Goal: Transaction & Acquisition: Obtain resource

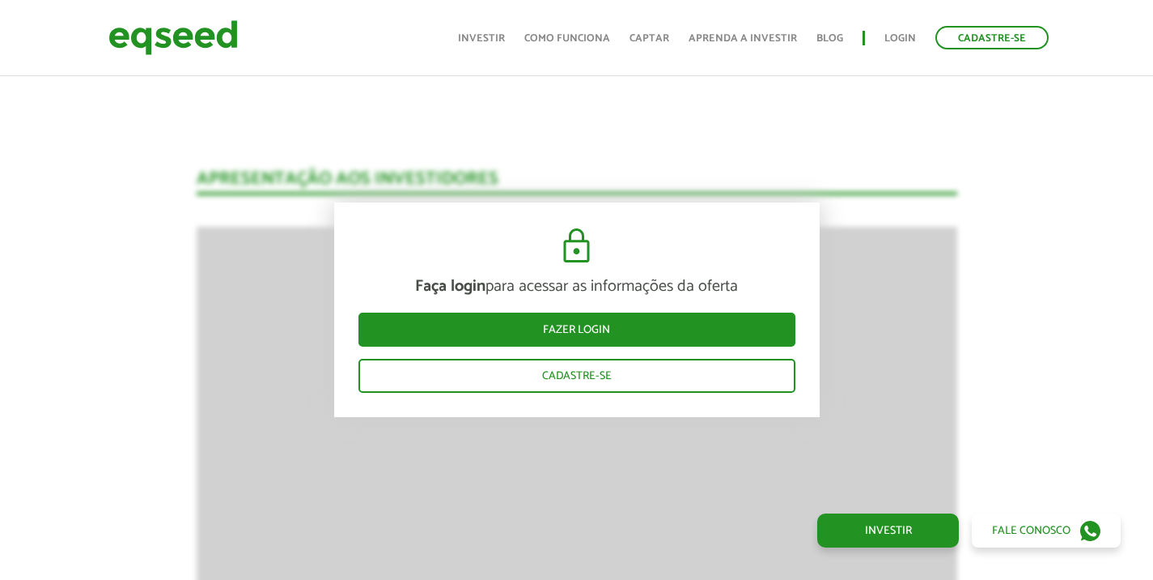
scroll to position [1052, 0]
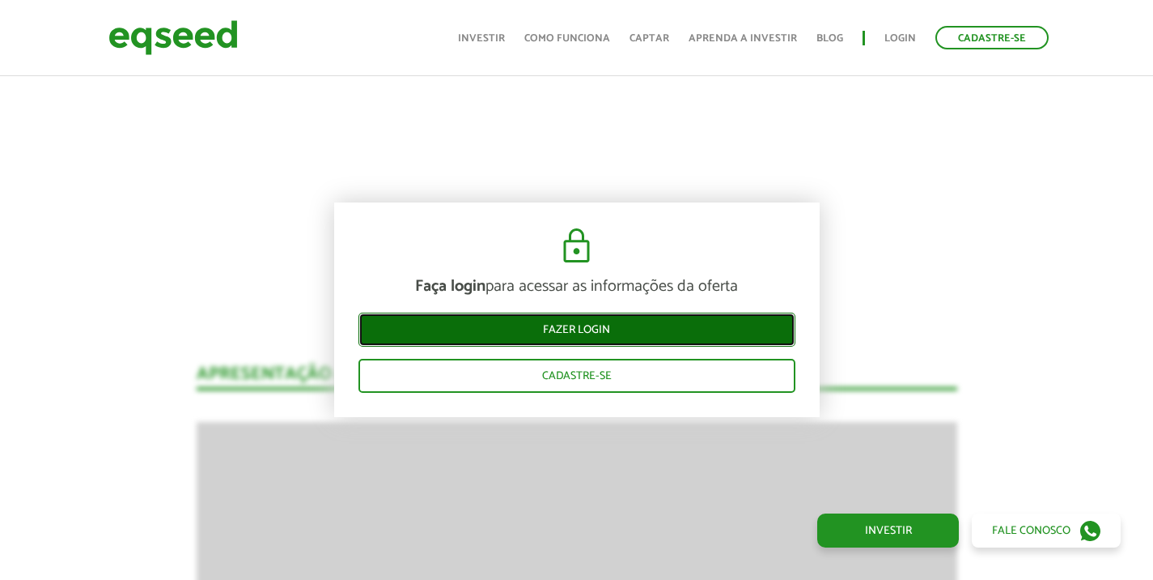
click at [551, 335] on link "Fazer login" at bounding box center [577, 329] width 437 height 34
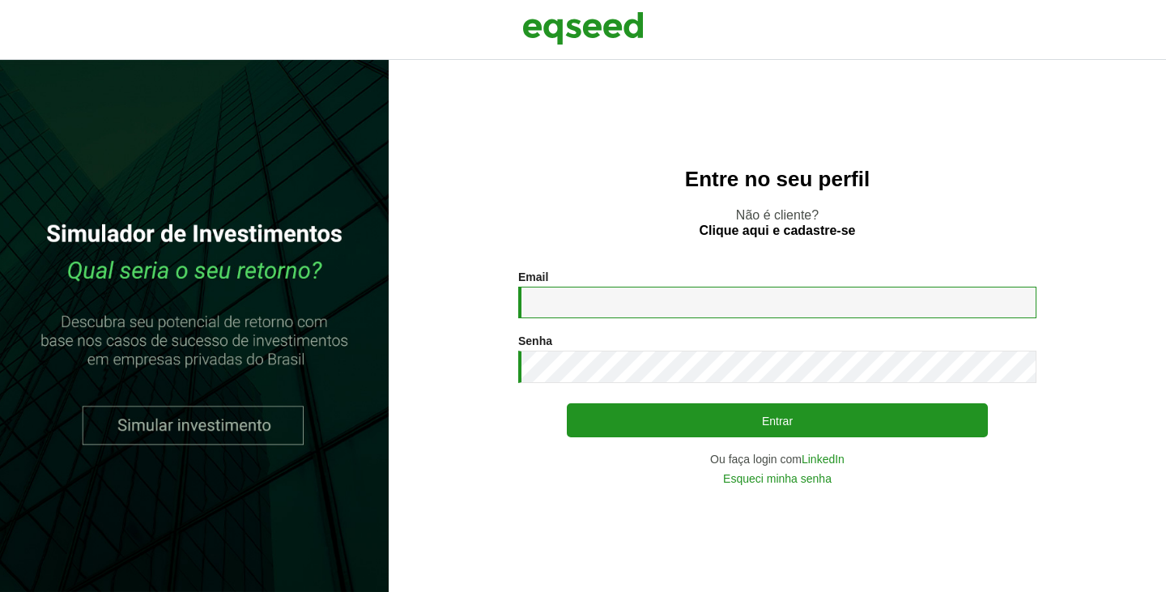
type input "**********"
click at [792, 313] on input "**********" at bounding box center [777, 303] width 518 height 32
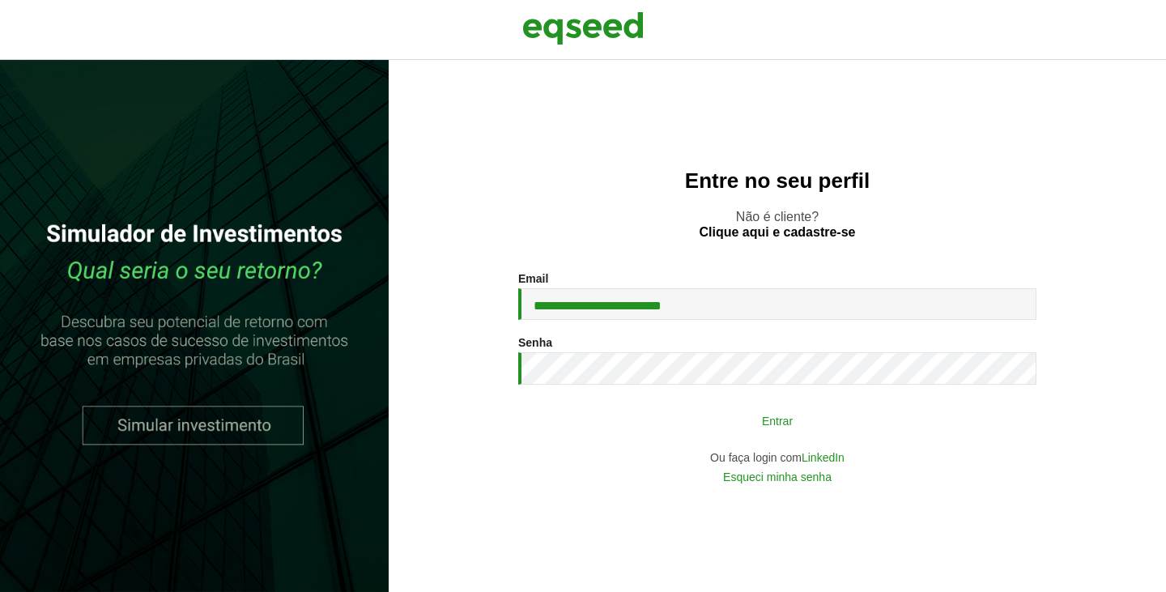
click at [894, 418] on button "Entrar" at bounding box center [777, 420] width 421 height 31
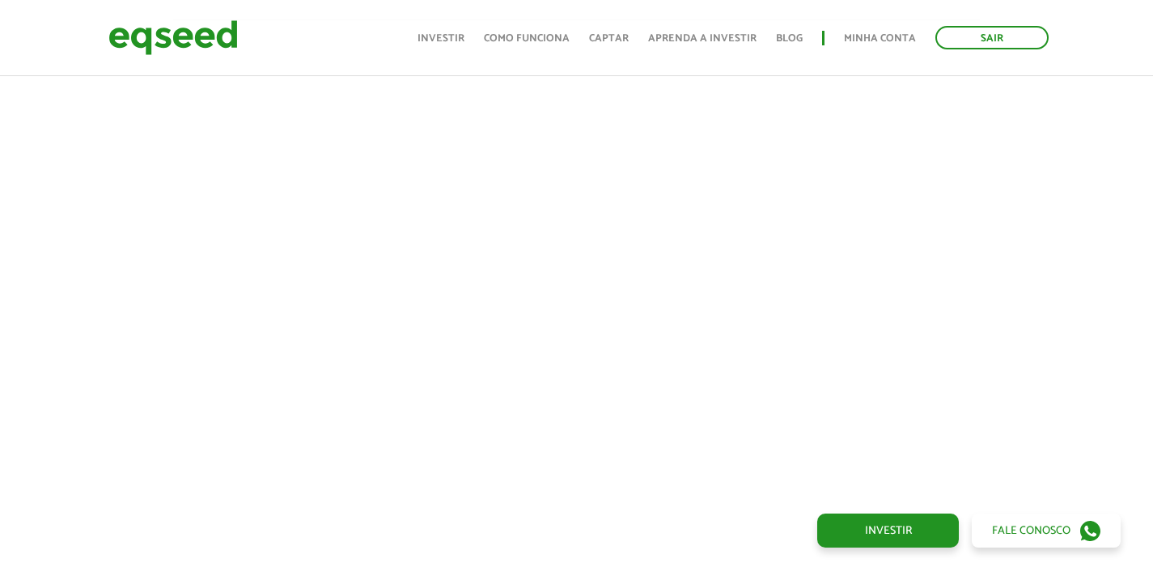
scroll to position [648, 0]
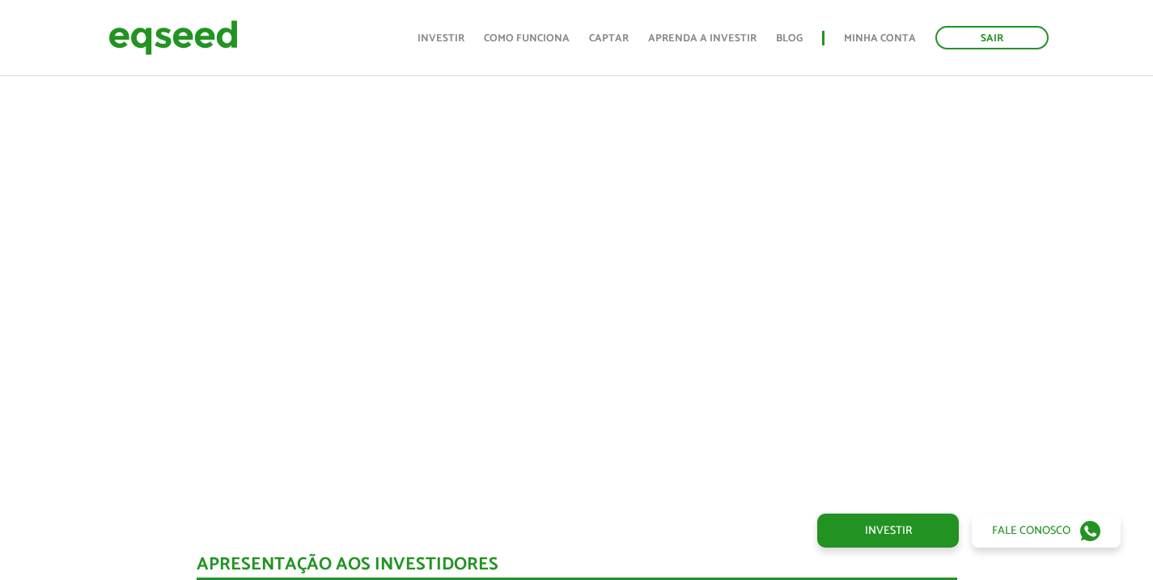
click at [1115, 409] on div at bounding box center [576, 214] width 1153 height 552
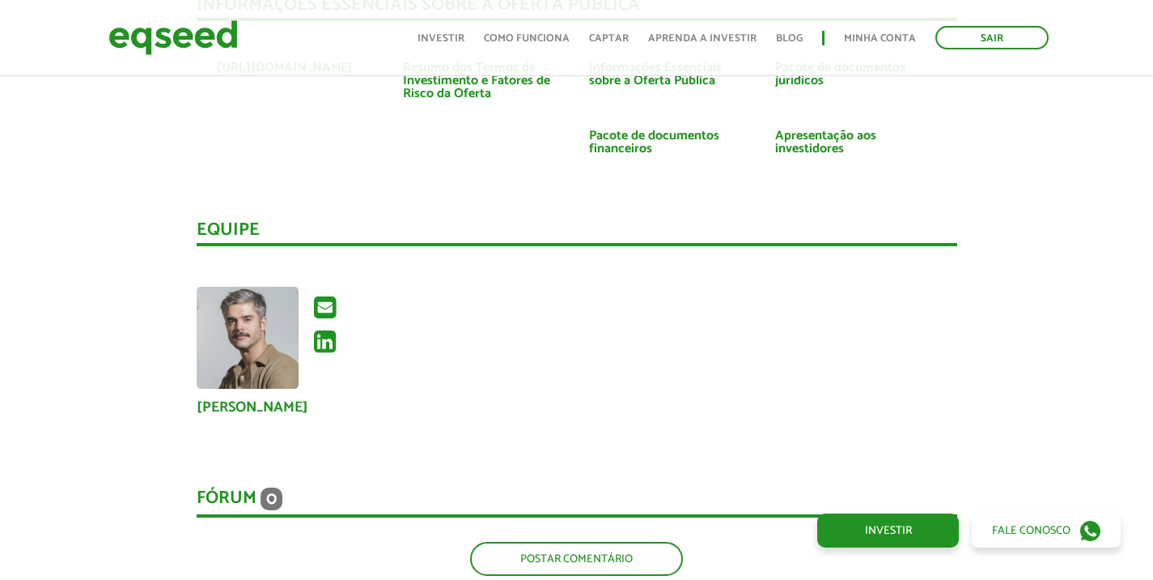
scroll to position [2914, 0]
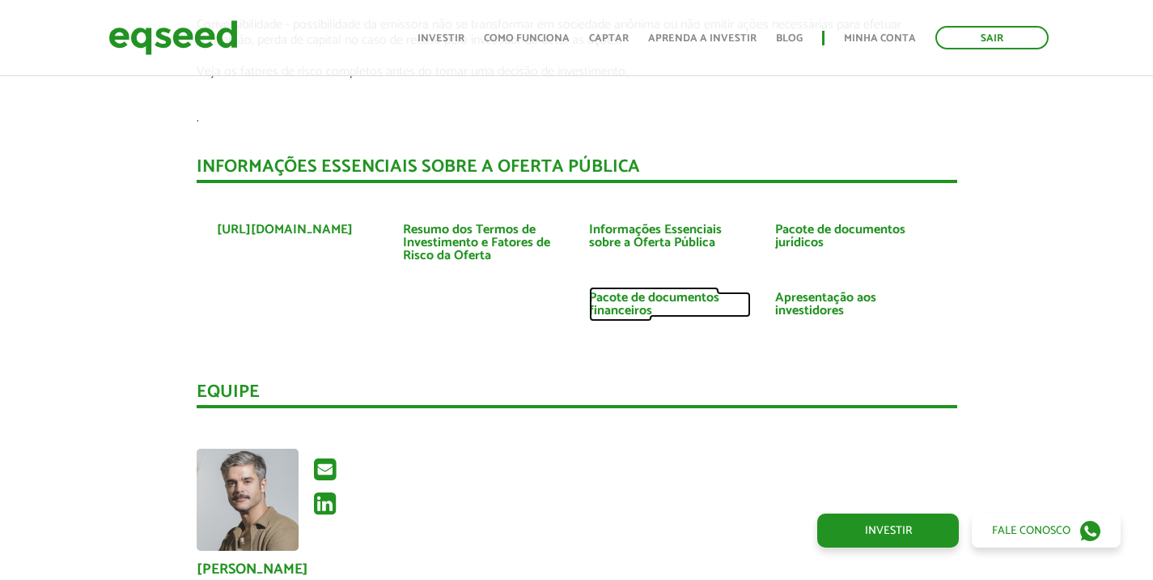
click at [634, 291] on link "Pacote de documentos financeiros" at bounding box center [670, 304] width 162 height 26
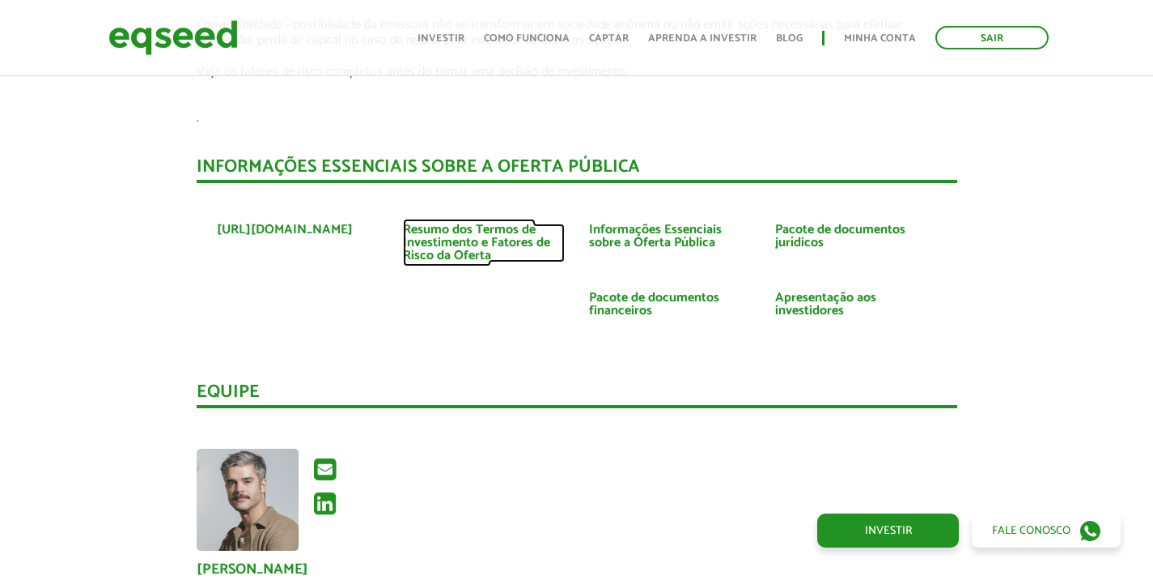
click at [451, 232] on link "Resumo dos Termos de Investimento e Fatores de Risco da Oferta" at bounding box center [484, 242] width 162 height 39
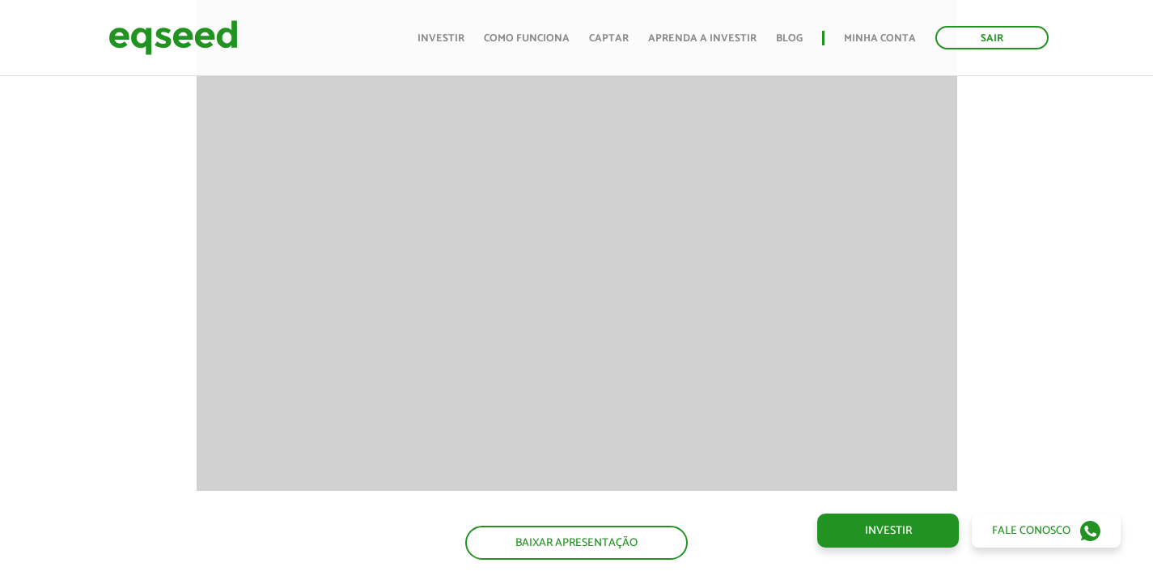
scroll to position [1214, 0]
